Goal: Task Accomplishment & Management: Manage account settings

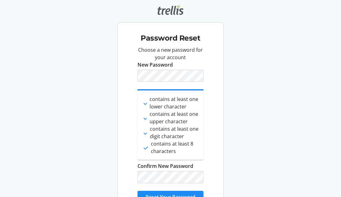
click at [204, 87] on div "Choose a new password for your account New Password done contains at least one …" at bounding box center [171, 127] width 96 height 162
click at [216, 106] on div "Choose a new password for your account New Password done contains at least one …" at bounding box center [171, 127] width 96 height 162
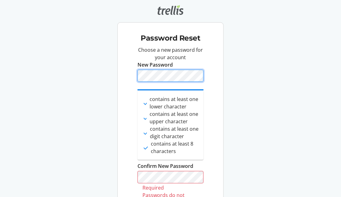
click at [59, 68] on div "Password Reset Choose a new password for your account New Password done contain…" at bounding box center [170, 120] width 341 height 240
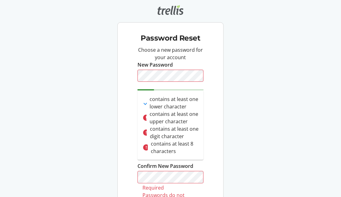
click at [235, 95] on div "Password Reset Choose a new password for your account New Password done contain…" at bounding box center [170, 120] width 341 height 240
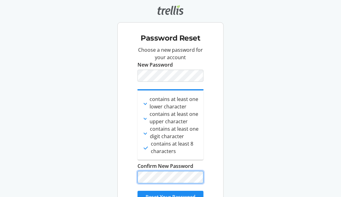
scroll to position [21, 0]
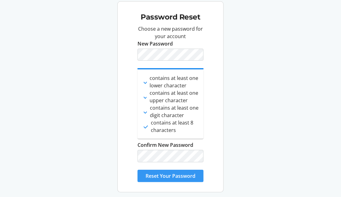
click at [189, 174] on span "Reset Your Password" at bounding box center [171, 175] width 50 height 7
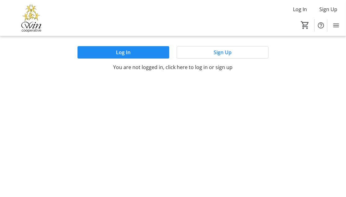
click at [106, 51] on span at bounding box center [123, 52] width 92 height 15
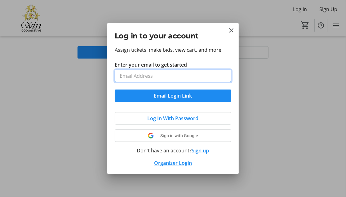
click at [136, 75] on input "Enter your email to get started" at bounding box center [173, 76] width 117 height 12
type input "[EMAIL_ADDRESS][DOMAIN_NAME]"
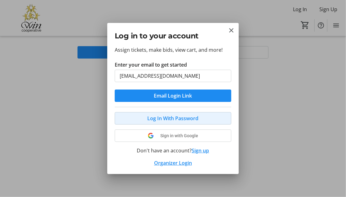
click at [175, 118] on span "Log In With Password" at bounding box center [173, 118] width 51 height 7
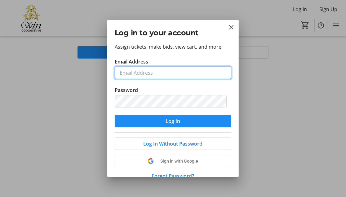
type input "[EMAIL_ADDRESS][DOMAIN_NAME]"
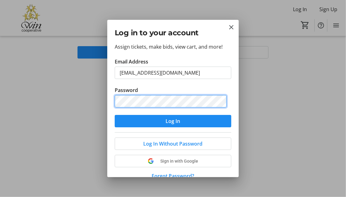
click at [115, 115] on button "Log In" at bounding box center [173, 121] width 117 height 12
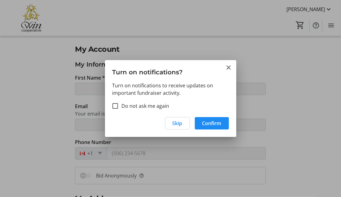
click at [231, 67] on mat-icon "Close" at bounding box center [228, 67] width 7 height 7
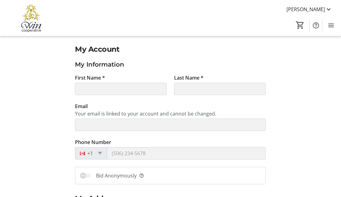
click at [315, 11] on span "[PERSON_NAME]" at bounding box center [306, 9] width 38 height 7
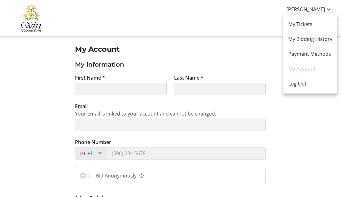
click at [299, 37] on span "My Bidding History" at bounding box center [311, 38] width 44 height 7
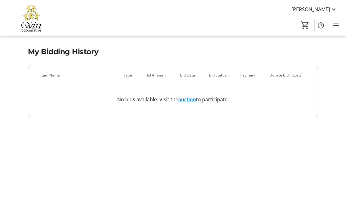
click at [312, 10] on span "[PERSON_NAME]" at bounding box center [310, 9] width 38 height 7
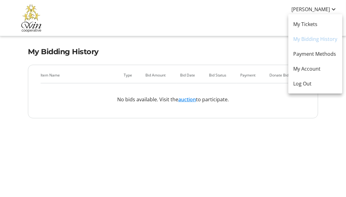
click at [302, 52] on span "Payment Methods" at bounding box center [315, 53] width 44 height 7
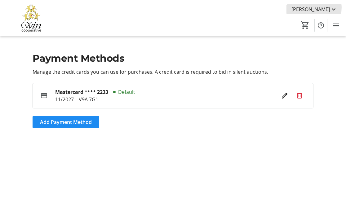
click at [300, 7] on span "[PERSON_NAME]" at bounding box center [310, 9] width 38 height 7
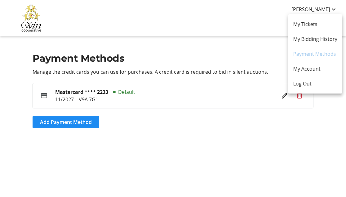
click at [304, 38] on span "My Bidding History" at bounding box center [315, 38] width 44 height 7
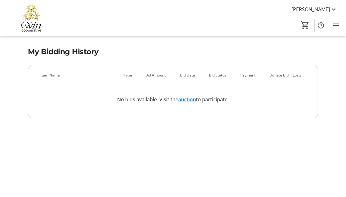
click at [186, 99] on link "auction" at bounding box center [187, 99] width 18 height 7
click at [337, 22] on mat-icon "Menu" at bounding box center [335, 25] width 7 height 7
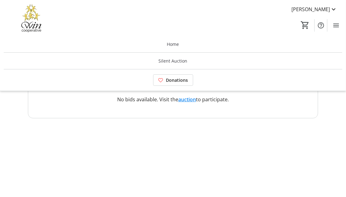
click at [189, 63] on span at bounding box center [173, 61] width 338 height 15
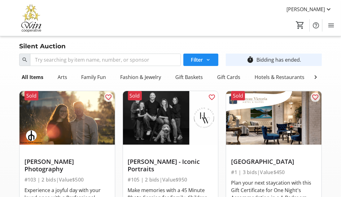
click at [274, 74] on div "Hotels & Restaurants" at bounding box center [280, 77] width 55 height 12
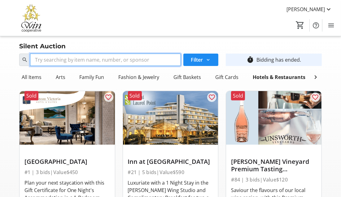
click at [46, 56] on input "Search" at bounding box center [105, 60] width 151 height 12
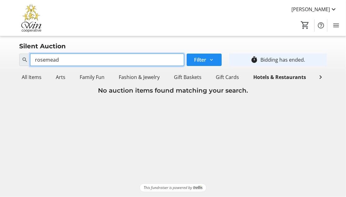
type input "rosemead"
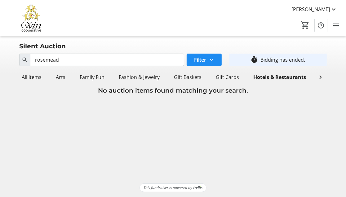
click at [27, 76] on div "All Items" at bounding box center [31, 77] width 25 height 12
click at [61, 76] on div "Arts" at bounding box center [62, 77] width 15 height 12
click at [335, 26] on mat-icon "Menu" at bounding box center [335, 25] width 7 height 7
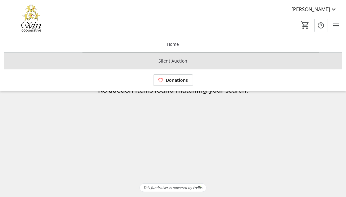
click at [177, 63] on span "Silent Auction" at bounding box center [173, 61] width 29 height 7
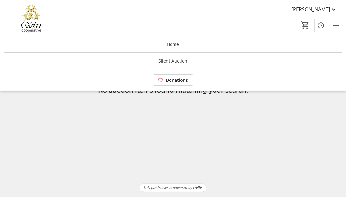
click at [166, 61] on span "Silent Auction" at bounding box center [173, 61] width 29 height 7
